Goal: Task Accomplishment & Management: Use online tool/utility

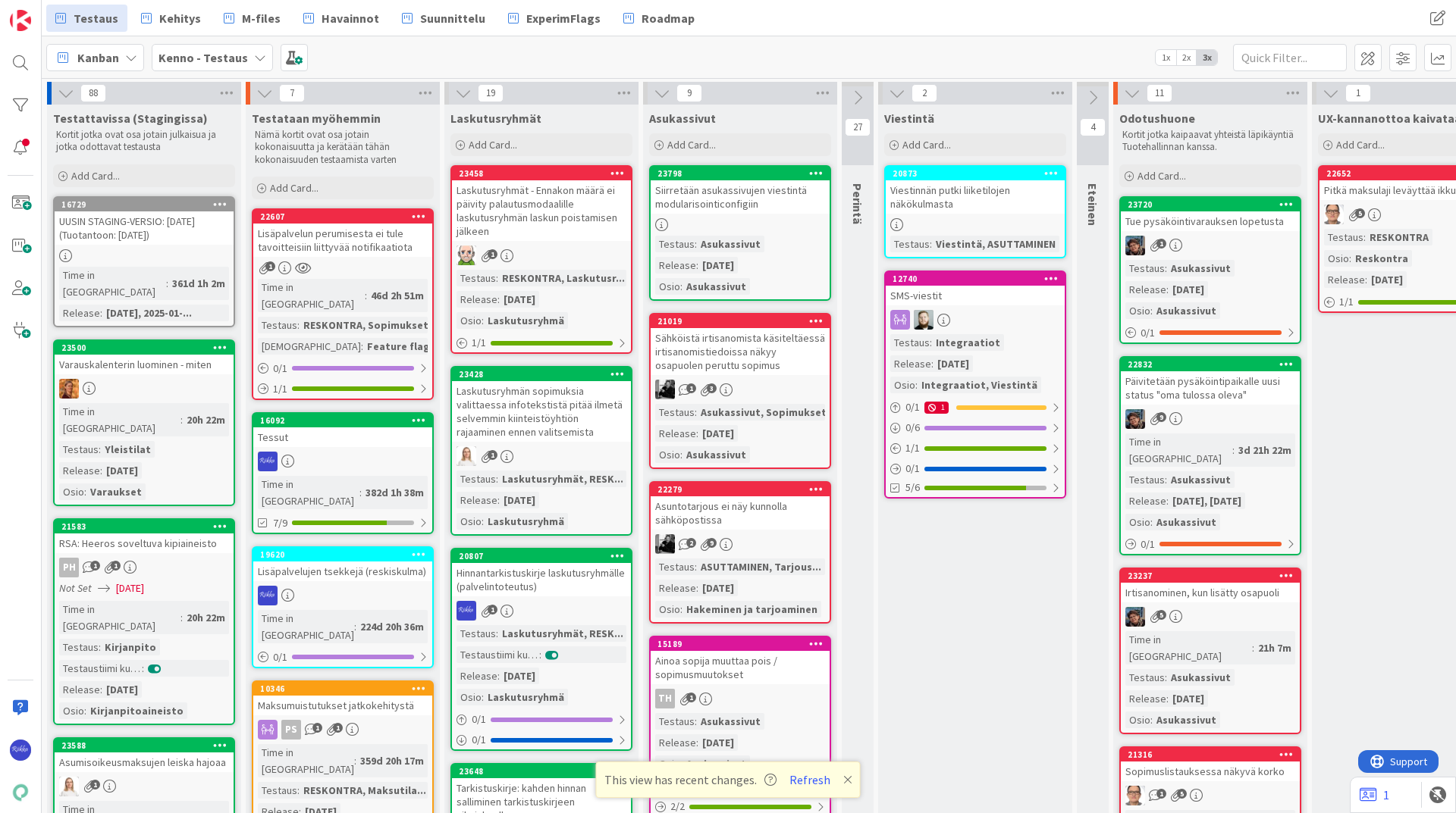
click at [550, 421] on div "Laskutusryhmän sopimuksia valittaessa infotekstistä pitää ilmetä selvemmin kiin…" at bounding box center [541, 411] width 179 height 61
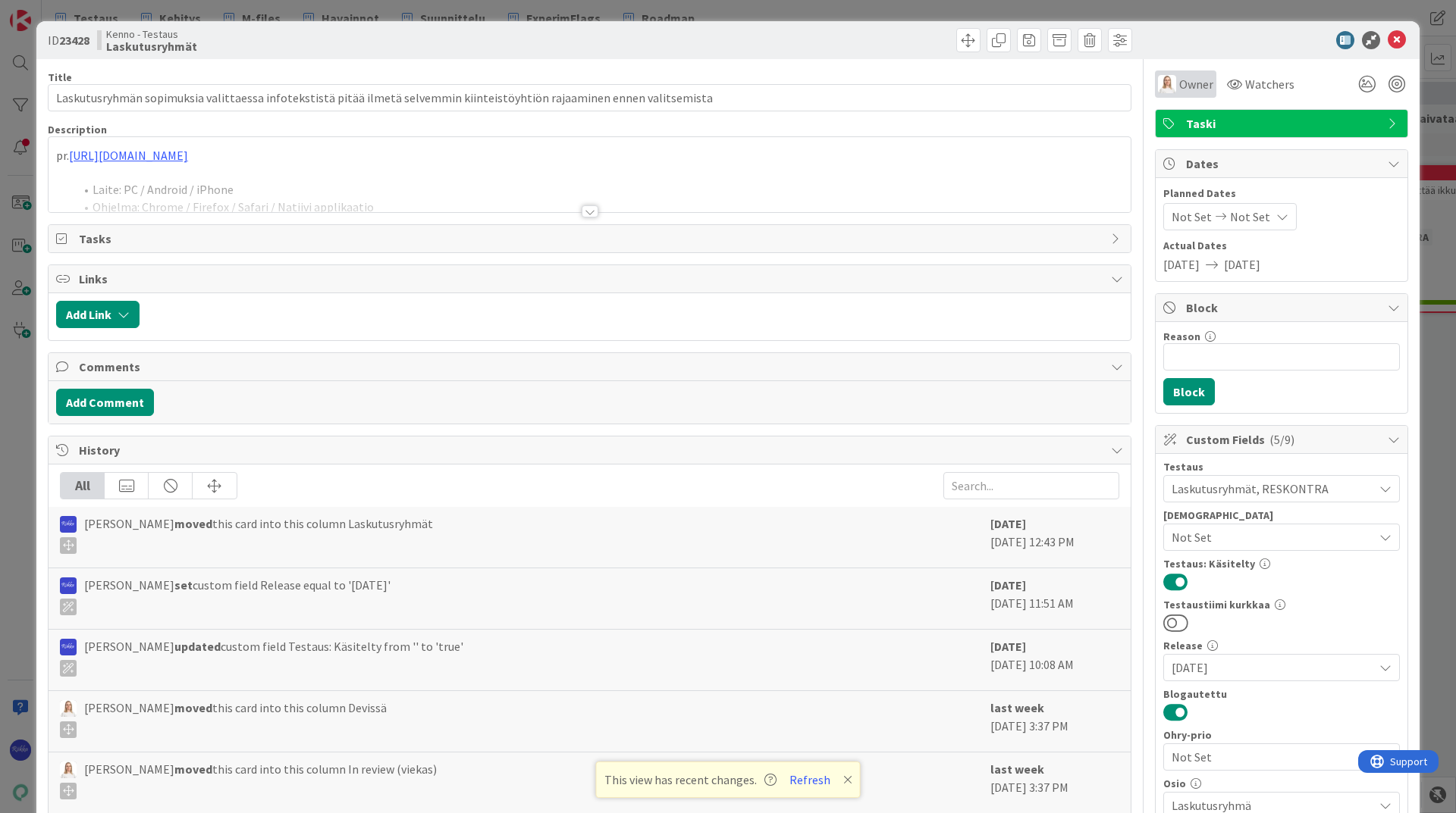
click at [1185, 87] on span "Owner" at bounding box center [1196, 84] width 34 height 18
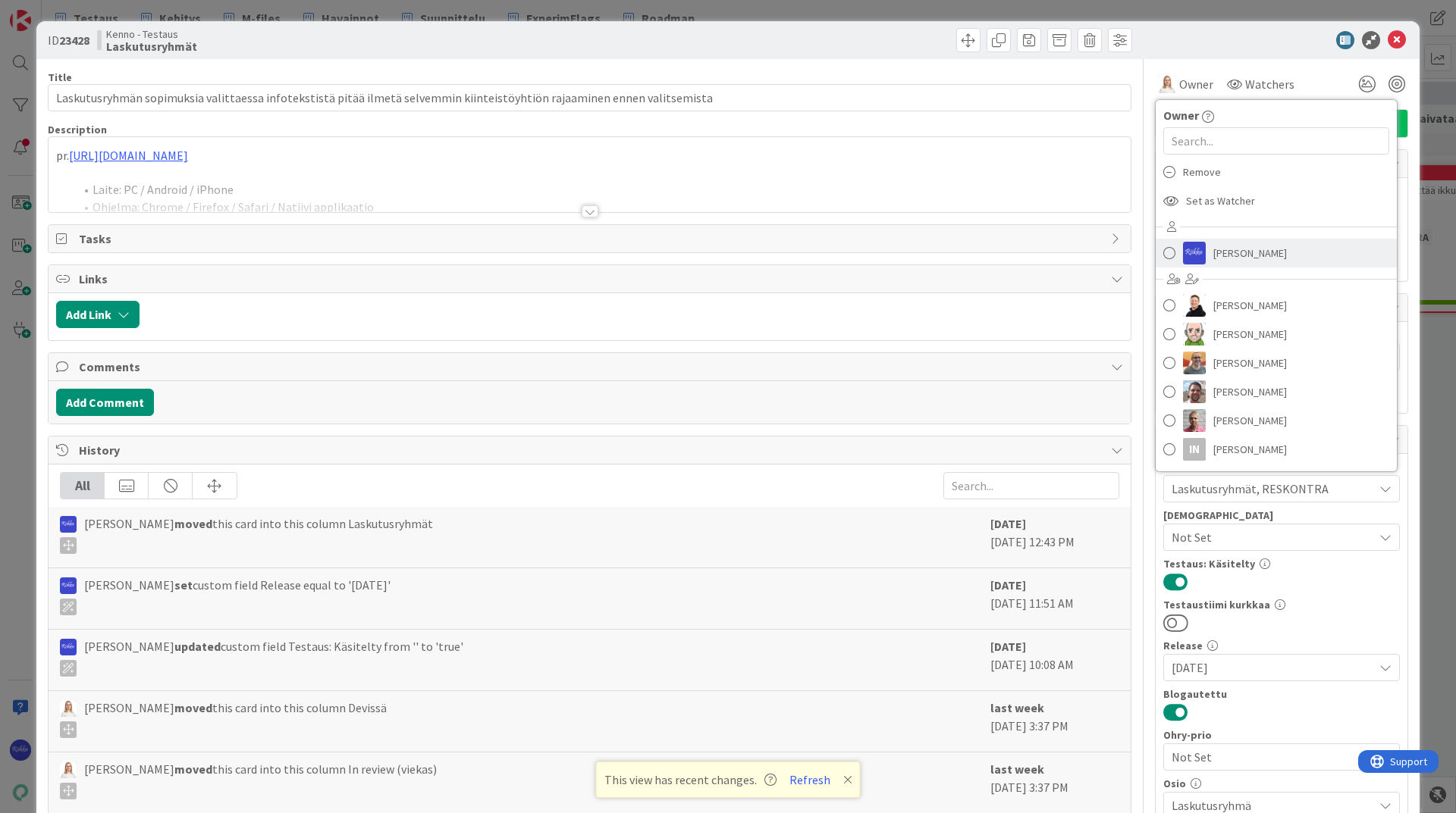
click at [1213, 257] on span "[PERSON_NAME]" at bounding box center [1250, 253] width 74 height 23
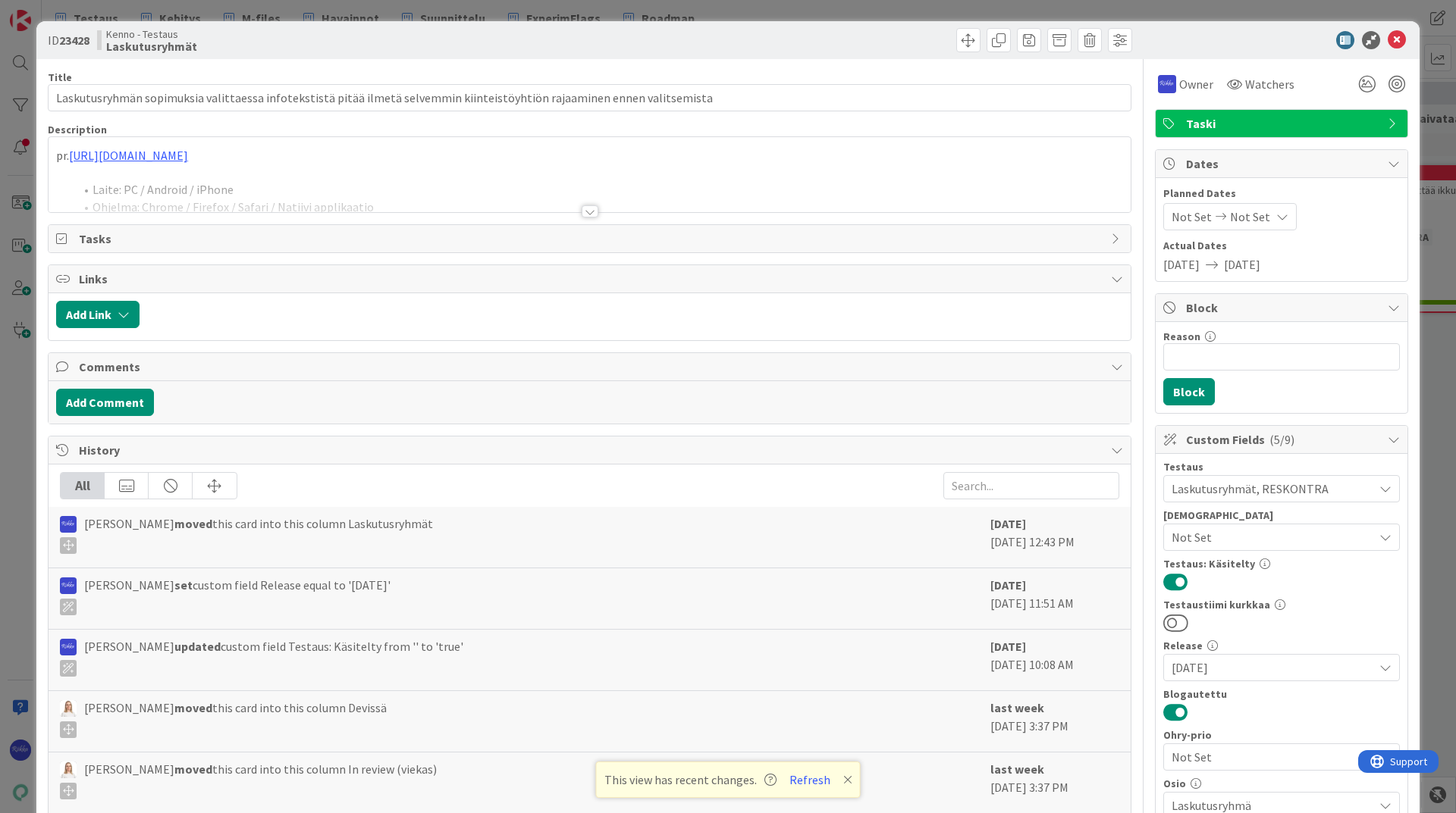
click at [587, 212] on div at bounding box center [590, 211] width 17 height 12
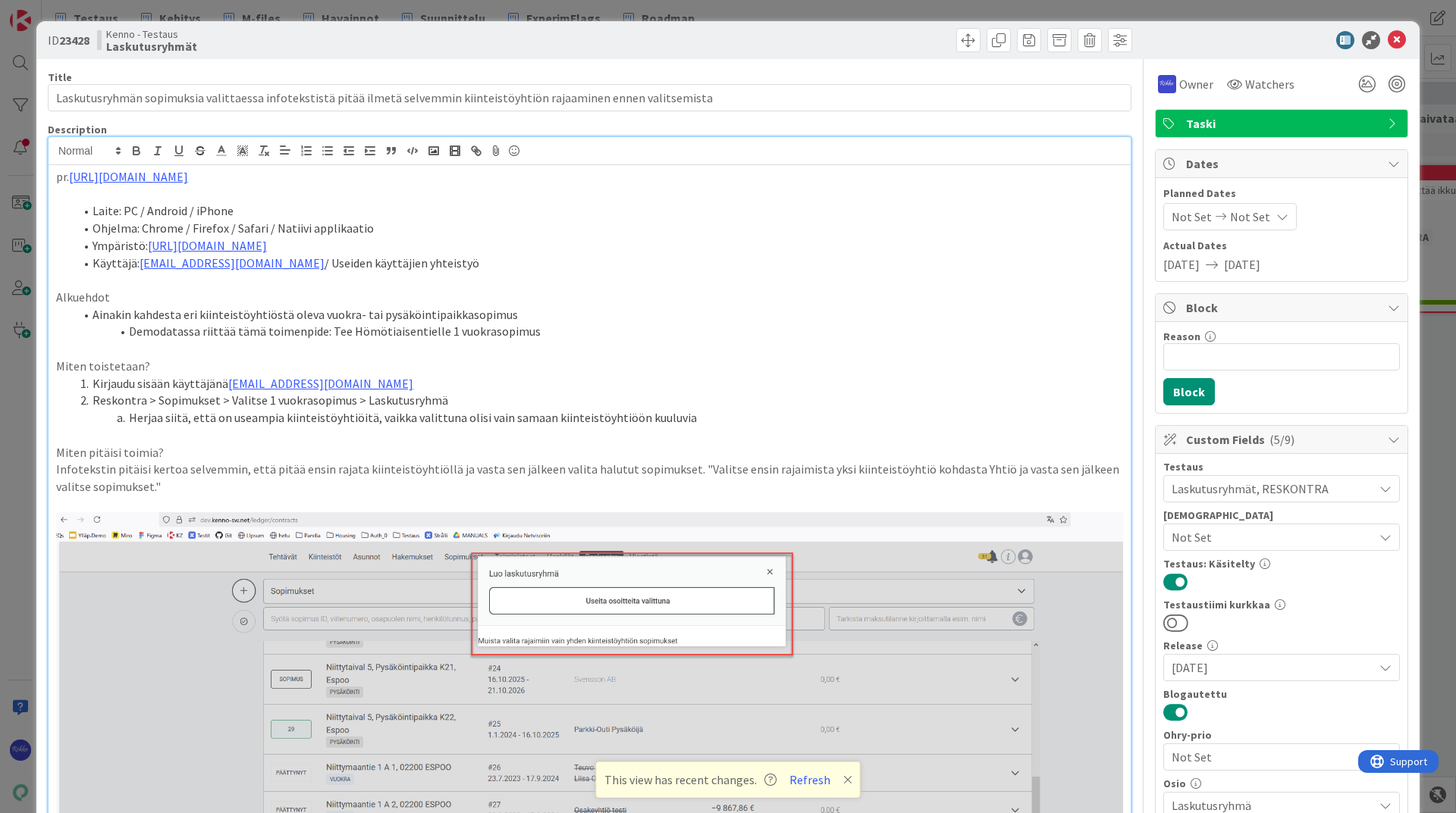
click at [1117, 604] on div "pr. [URL][DOMAIN_NAME] Laite: PC / Android / iPhone Ohjelma: Chrome / Firefox /…" at bounding box center [589, 648] width 1082 height 966
click at [956, 39] on span at bounding box center [968, 41] width 25 height 25
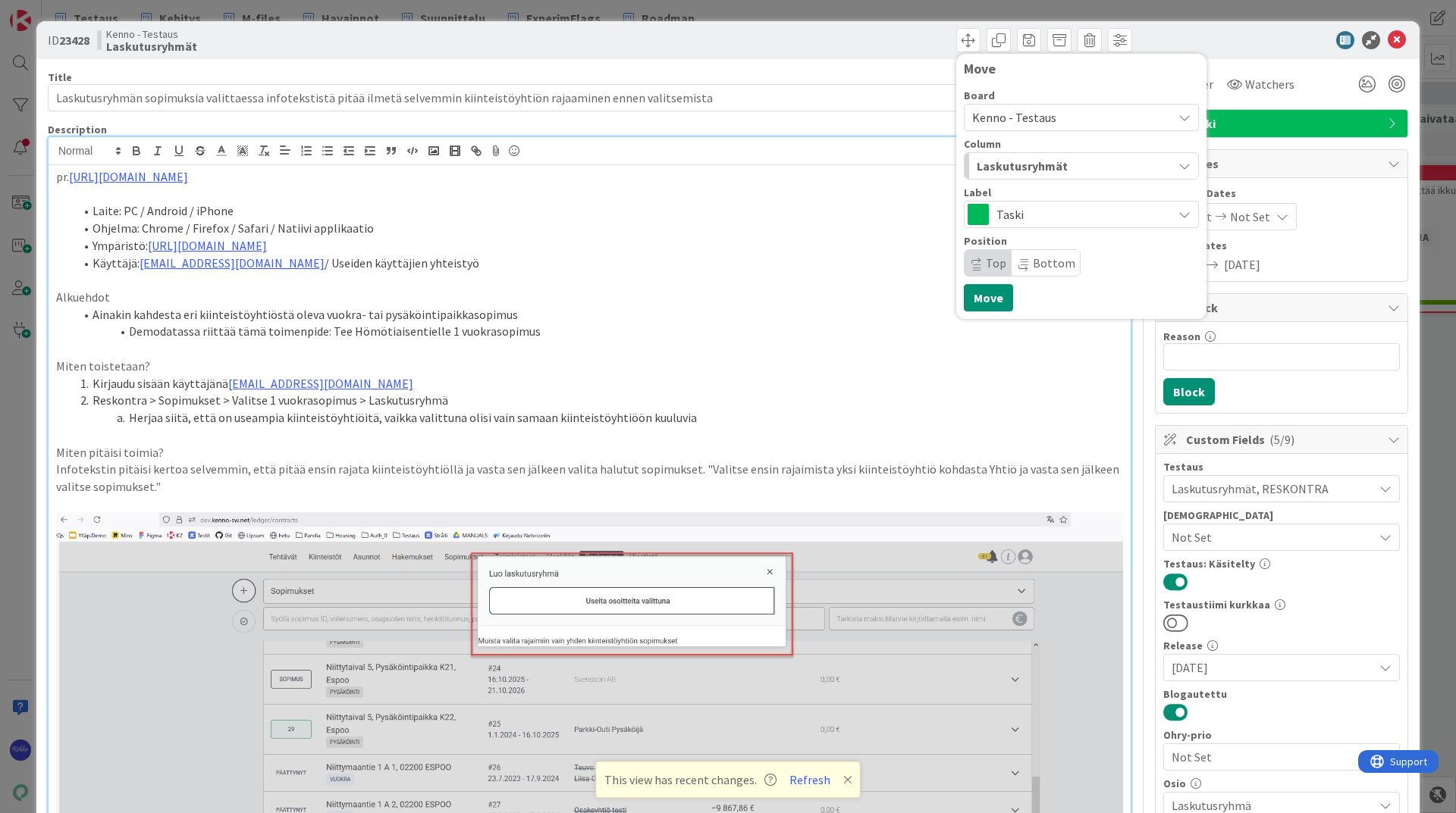
click at [1042, 164] on span "Laskutusryhmät" at bounding box center [1022, 166] width 91 height 20
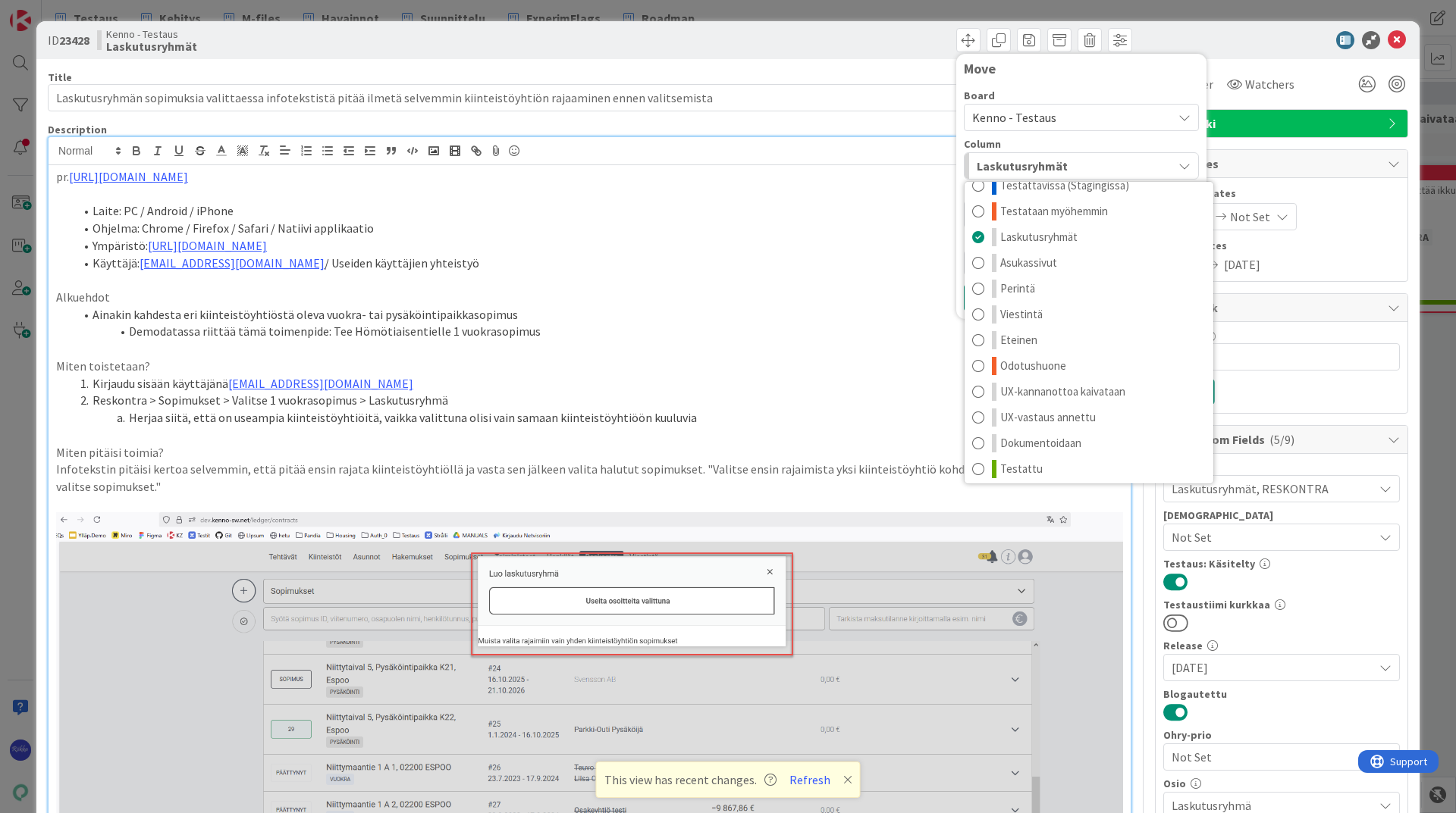
scroll to position [20, 0]
click at [1065, 467] on link "Testattu" at bounding box center [1089, 464] width 248 height 26
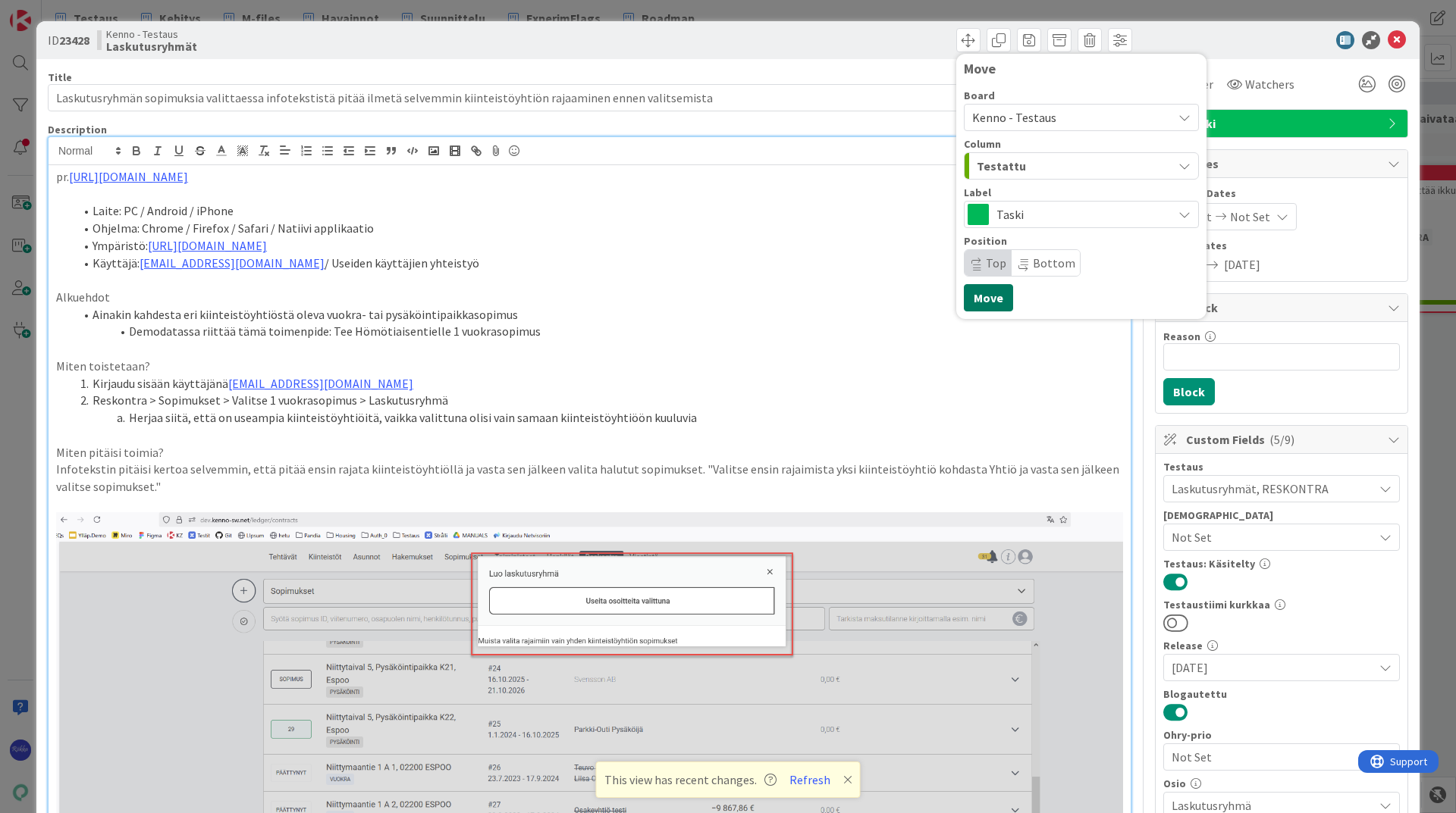
click at [972, 304] on button "Move" at bounding box center [988, 298] width 49 height 28
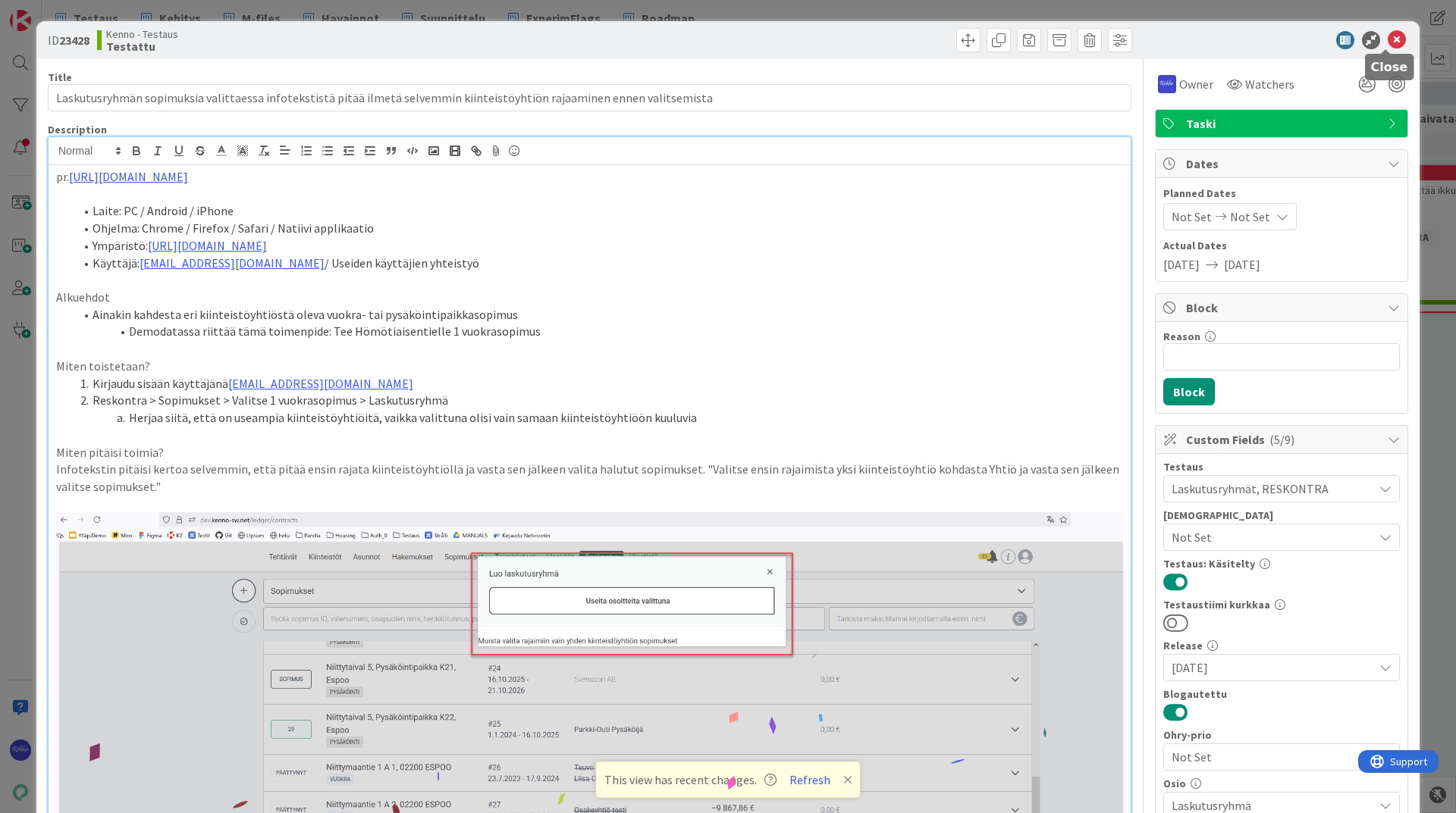
click at [1388, 42] on icon at bounding box center [1397, 41] width 18 height 18
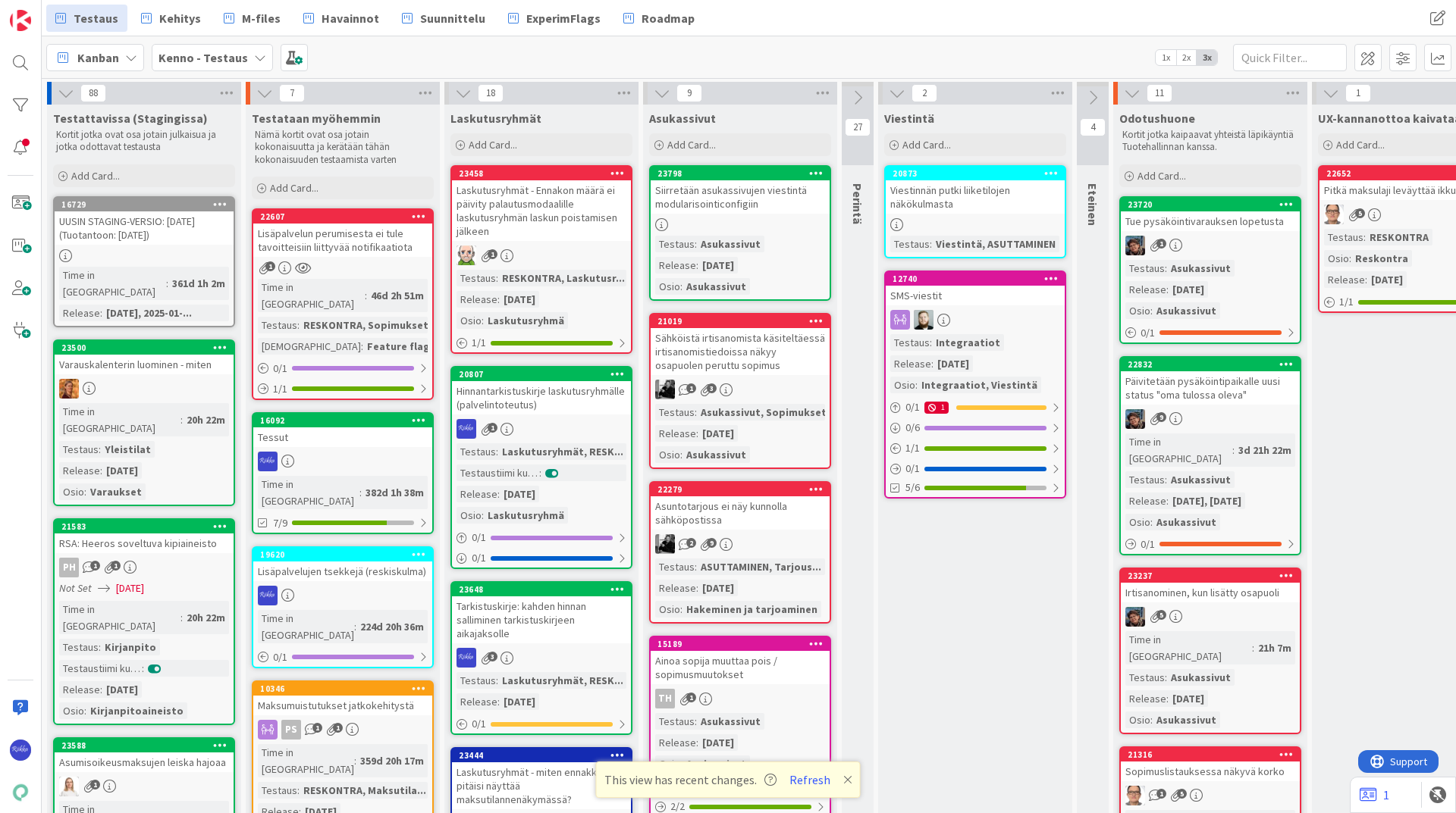
click at [557, 638] on div "Tarkistuskirje: kahden hinnan salliminen tarkistuskirjeen aikajaksolle" at bounding box center [541, 619] width 179 height 47
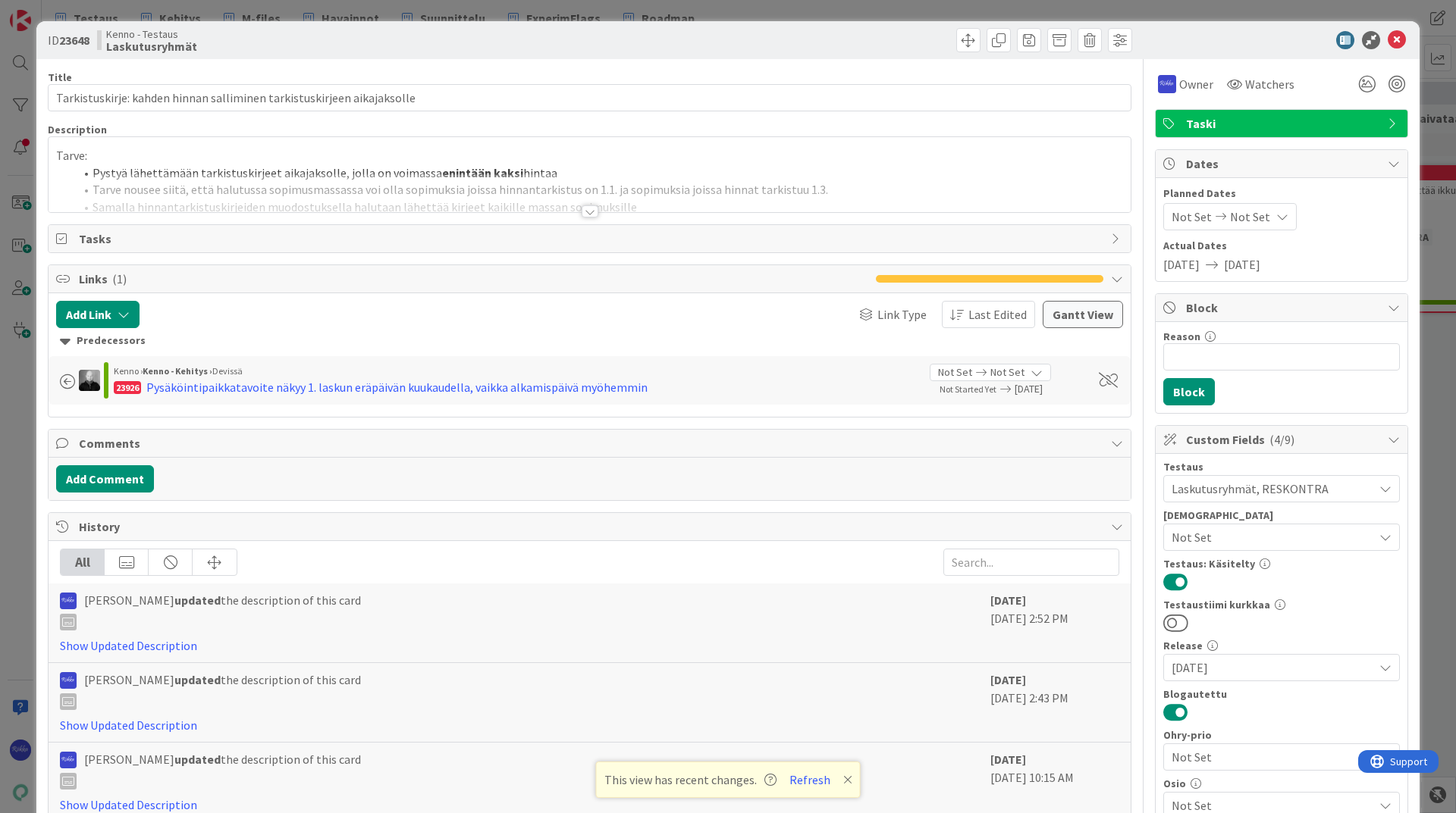
click at [581, 211] on div at bounding box center [590, 211] width 17 height 12
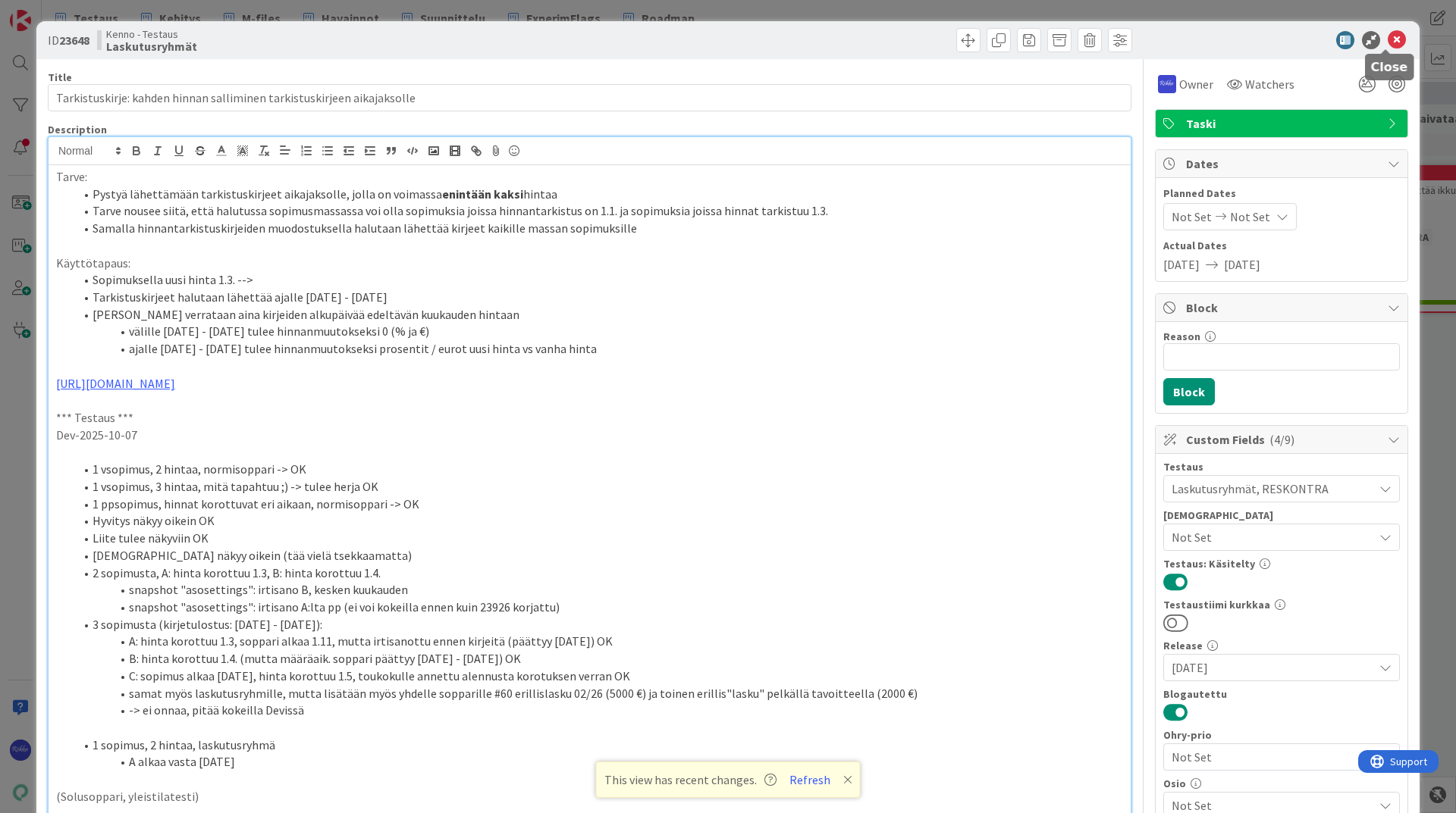
click at [1389, 37] on icon at bounding box center [1397, 41] width 18 height 18
